Goal: Navigation & Orientation: Find specific page/section

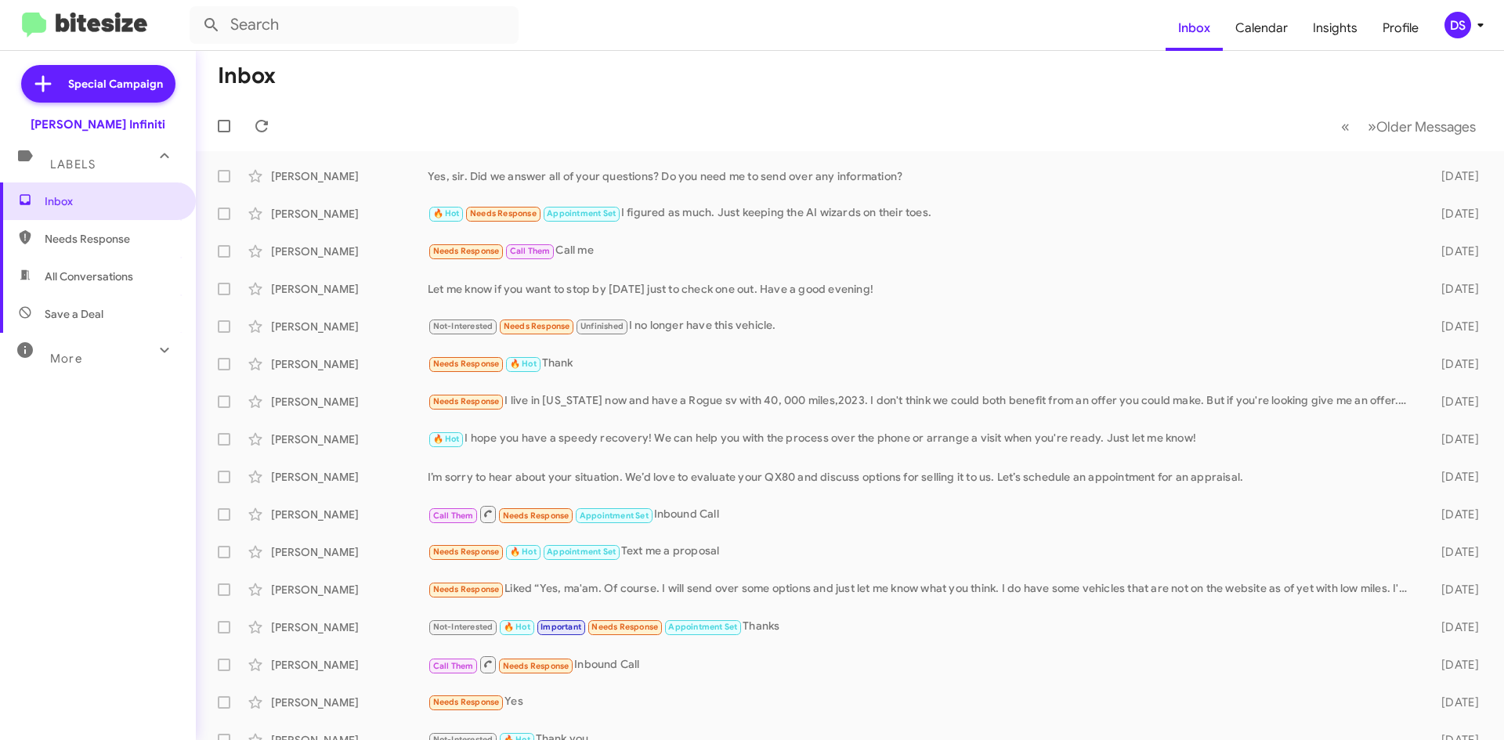
click at [1461, 21] on div "DS" at bounding box center [1457, 25] width 27 height 27
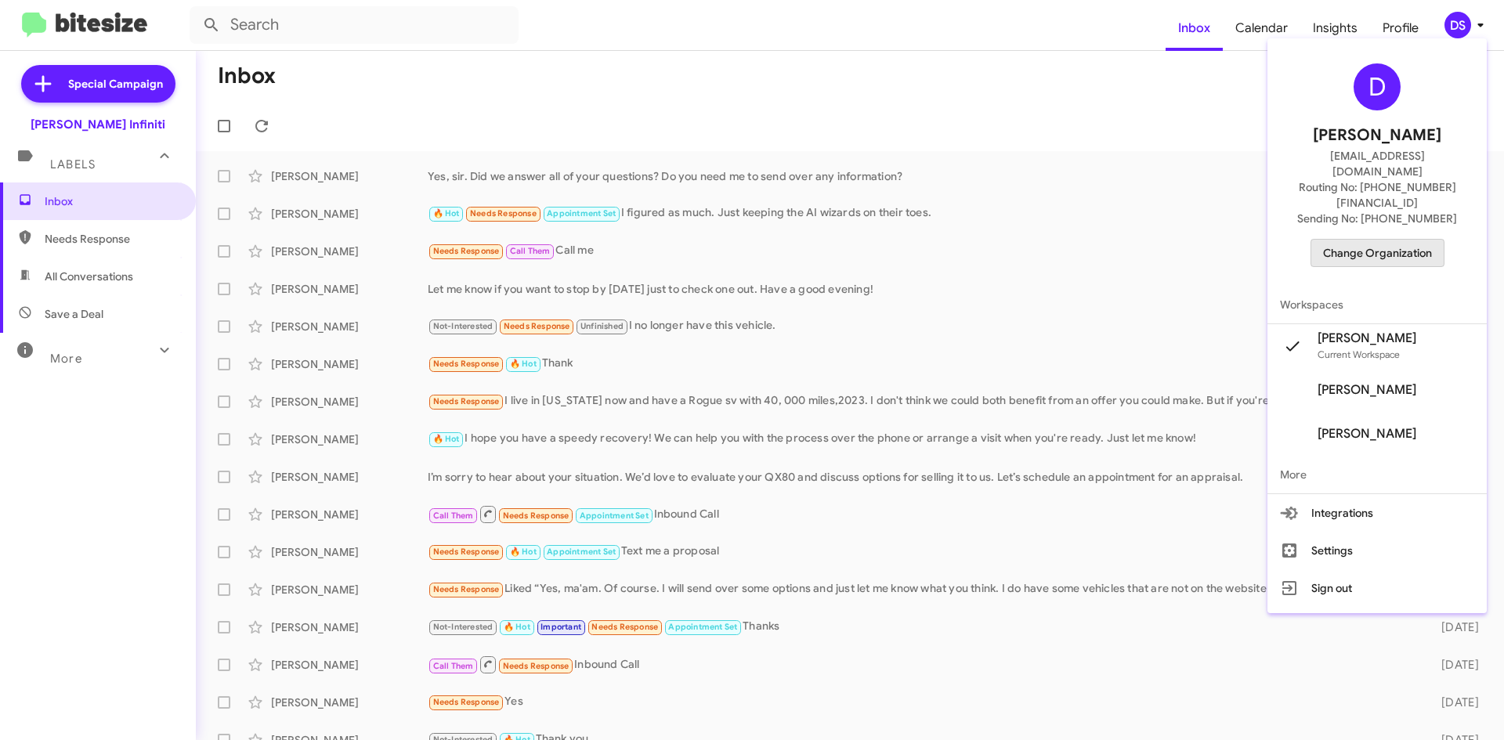
click at [1391, 240] on span "Change Organization" at bounding box center [1377, 253] width 109 height 27
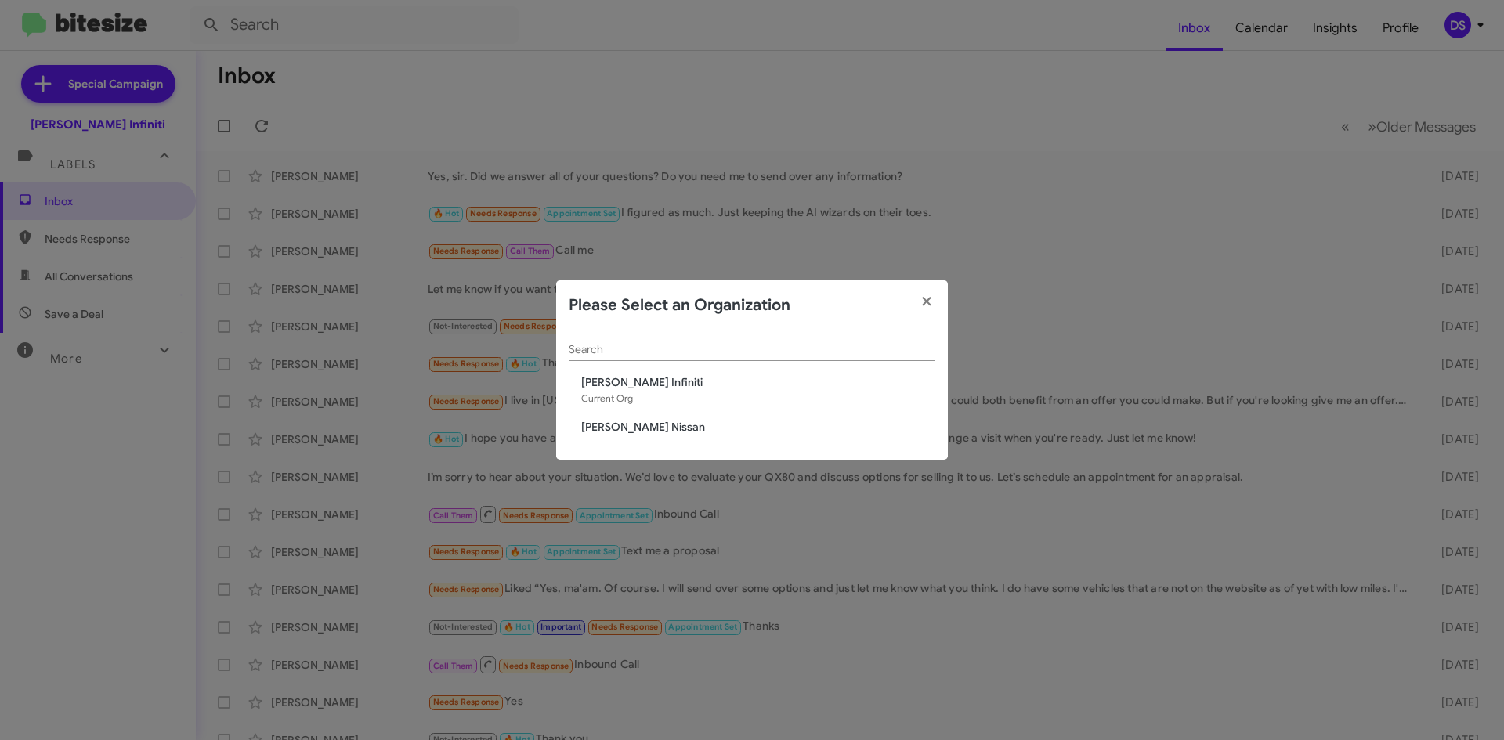
click at [636, 420] on span "[PERSON_NAME] Nissan" at bounding box center [758, 427] width 354 height 16
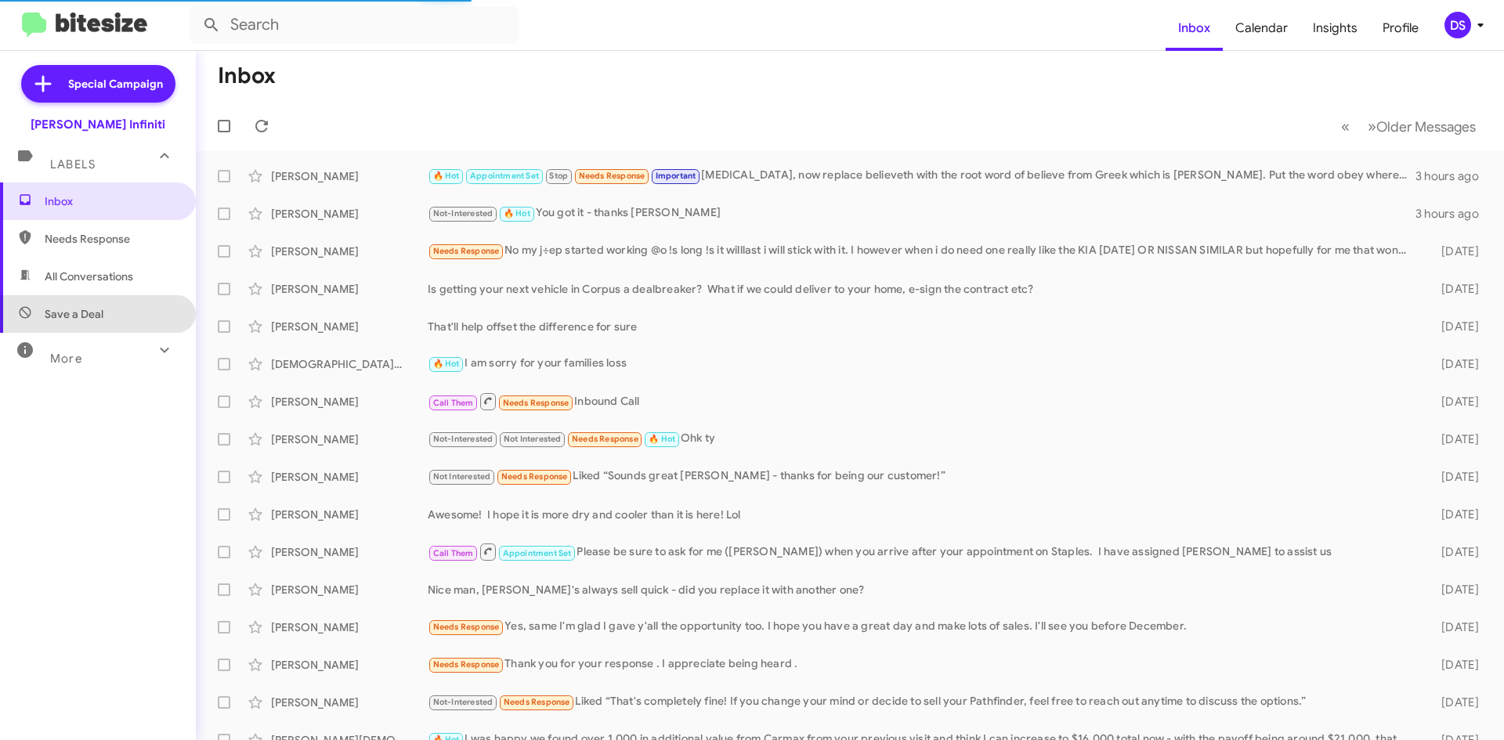
click at [109, 314] on span "Save a Deal" at bounding box center [98, 314] width 196 height 38
type input "in:not-interested"
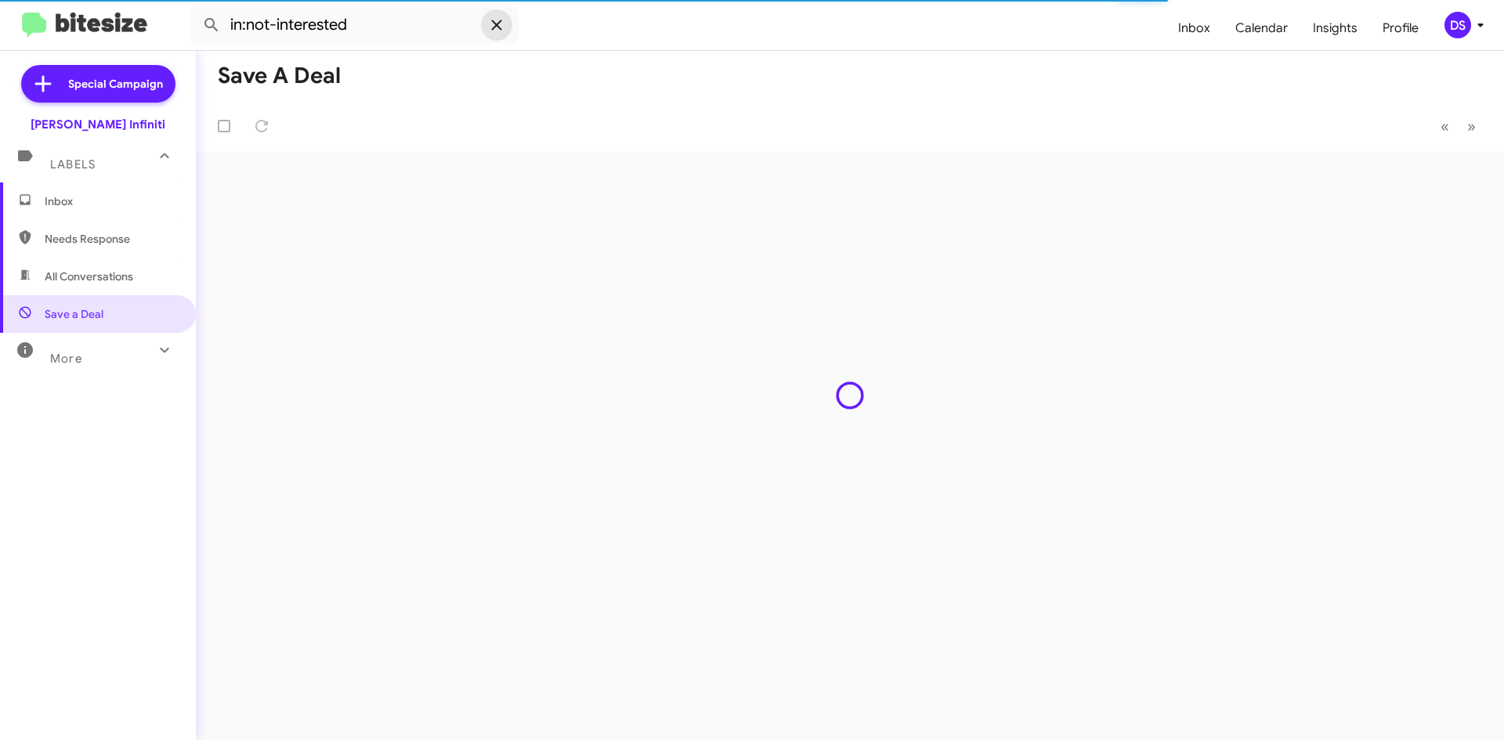
click at [497, 29] on icon at bounding box center [496, 25] width 19 height 19
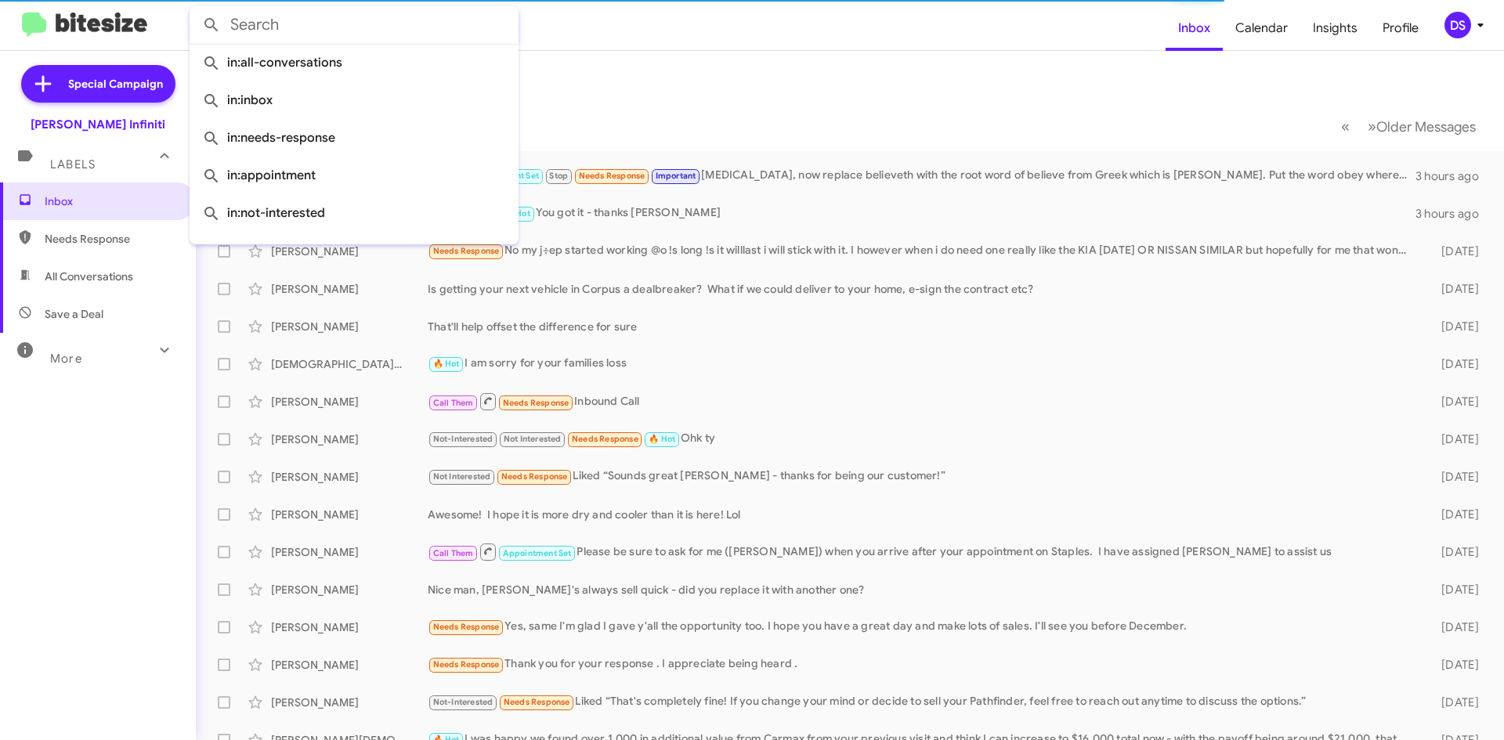
click at [81, 312] on span "Save a Deal" at bounding box center [74, 314] width 59 height 16
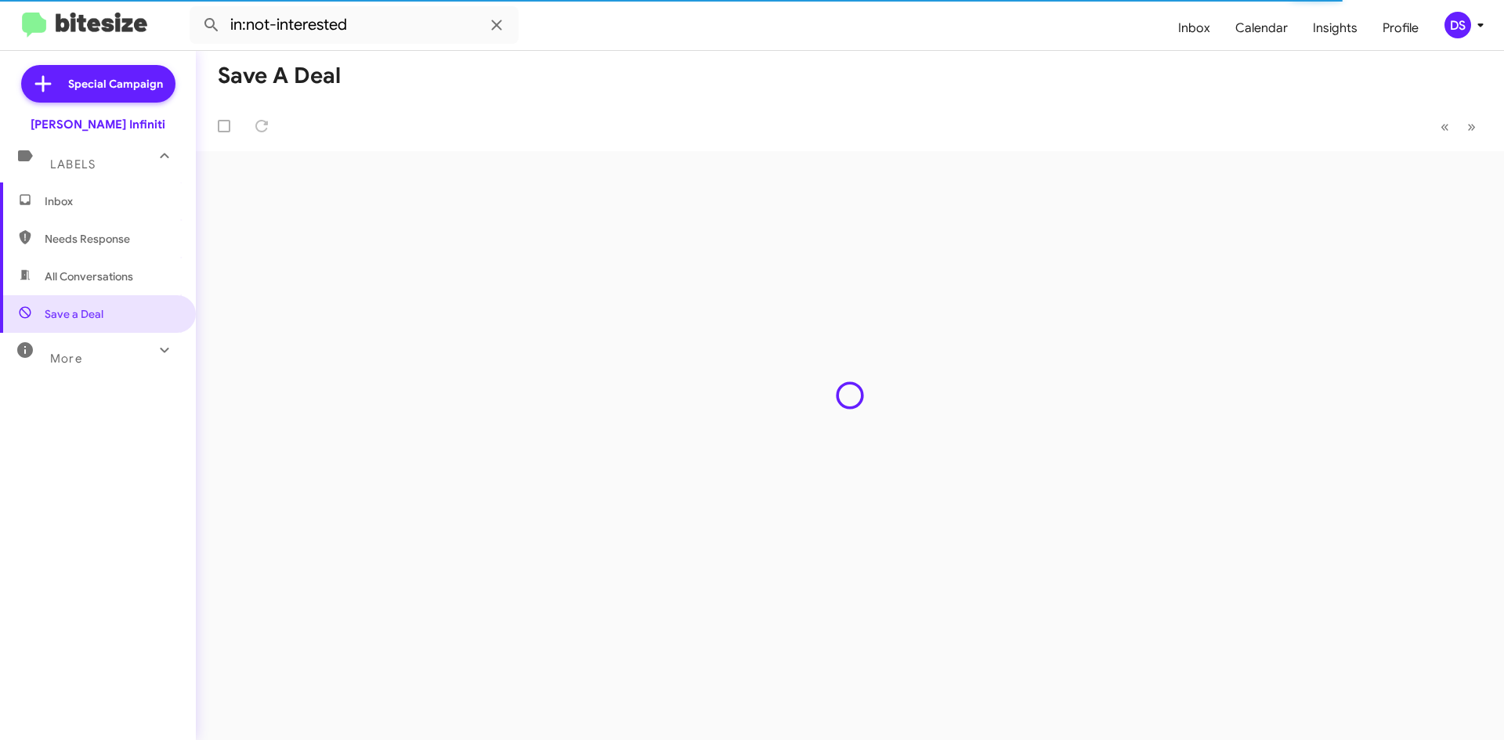
click at [121, 272] on span "All Conversations" at bounding box center [89, 277] width 89 height 16
type input "in:all-conversations"
click at [121, 272] on span "All Conversations" at bounding box center [89, 277] width 89 height 16
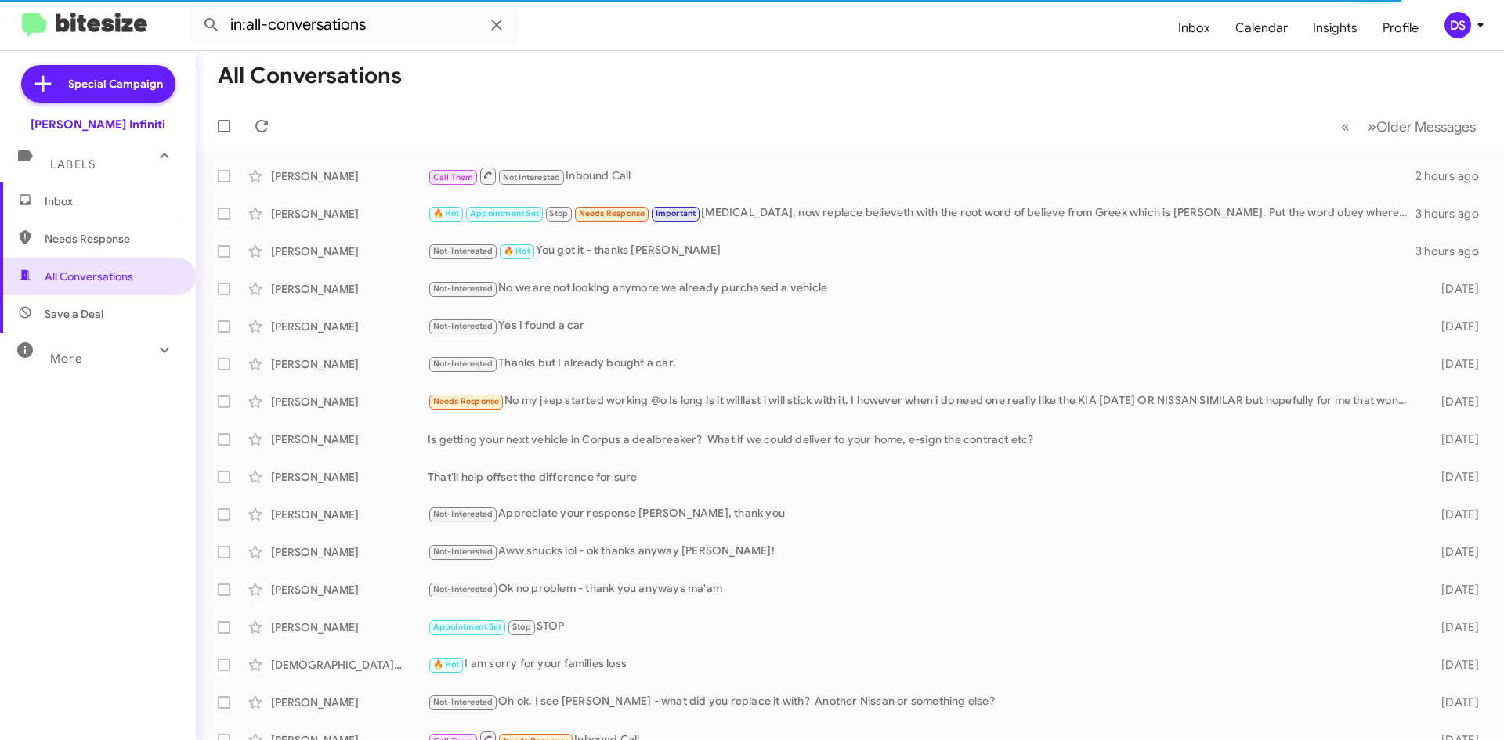
click at [98, 203] on span "Inbox" at bounding box center [111, 201] width 133 height 16
